Goal: Task Accomplishment & Management: Manage account settings

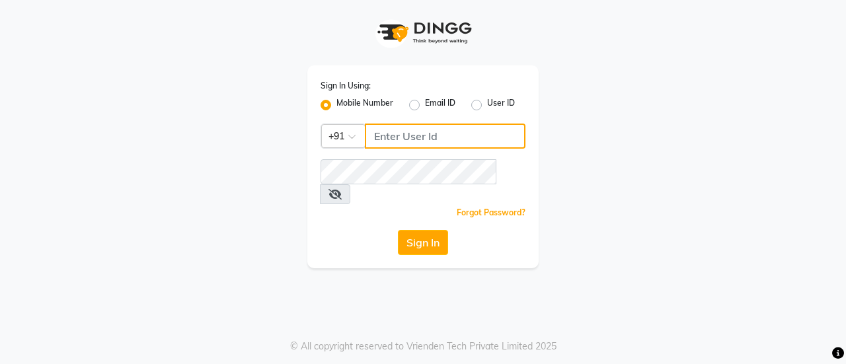
click at [424, 138] on input "Username" at bounding box center [445, 136] width 161 height 25
click at [424, 138] on input "9730385681" at bounding box center [445, 136] width 161 height 25
type input "9730385681"
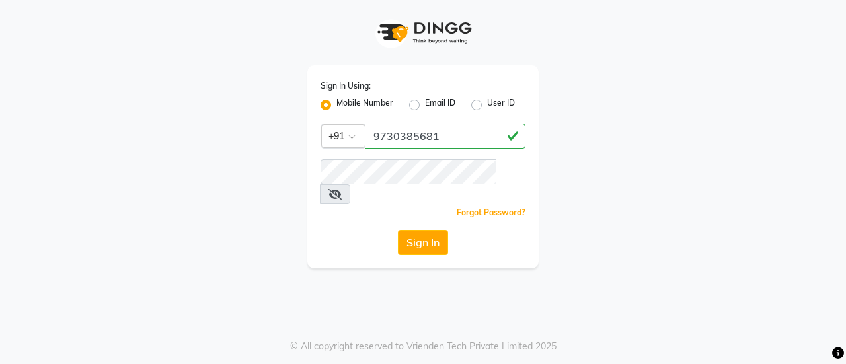
click at [297, 166] on div "Sign In Using: Mobile Number Email ID User ID Country Code × [PHONE_NUMBER] Rem…" at bounding box center [422, 134] width 753 height 268
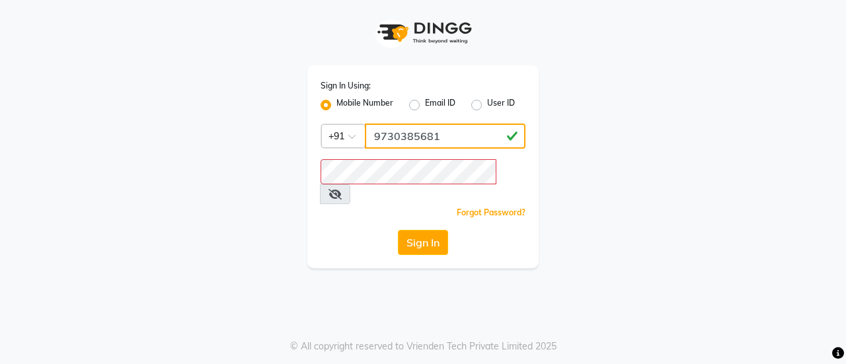
click at [406, 130] on input "9730385681" at bounding box center [445, 136] width 161 height 25
click at [390, 129] on input "9730385681" at bounding box center [445, 136] width 161 height 25
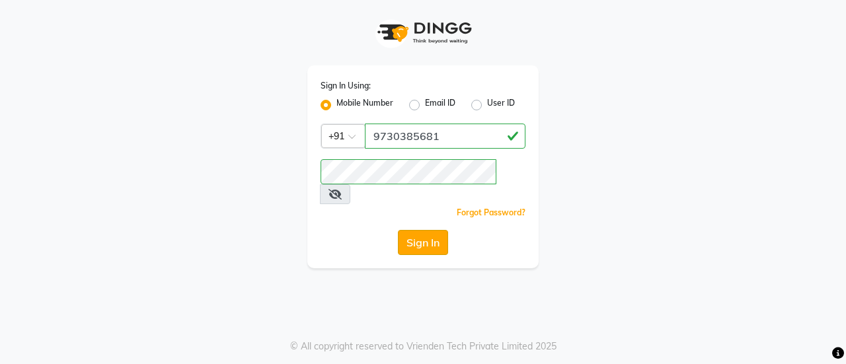
click at [411, 230] on button "Sign In" at bounding box center [423, 242] width 50 height 25
